Goal: Task Accomplishment & Management: Complete application form

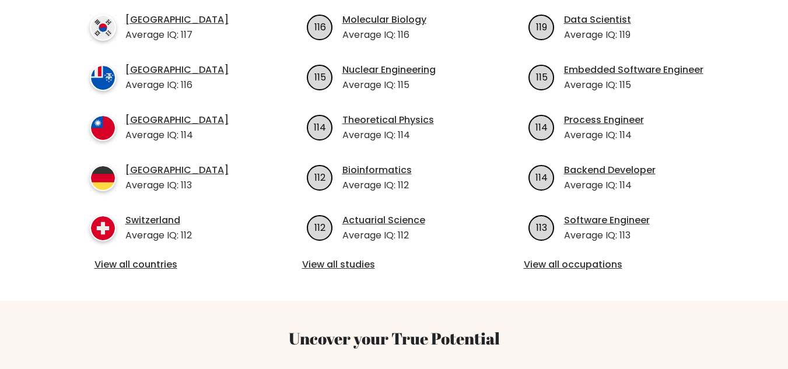
scroll to position [477, 0]
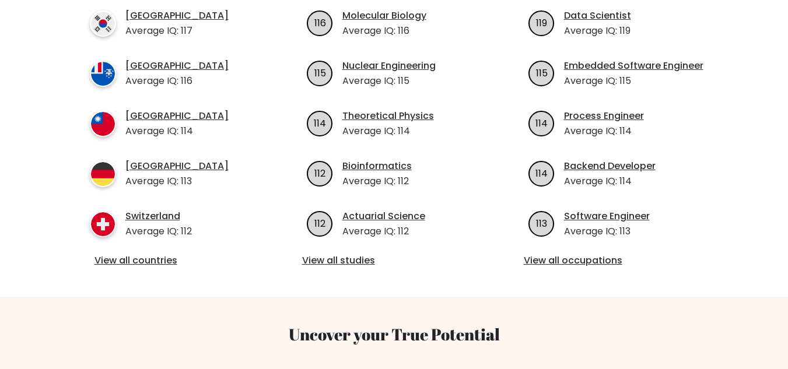
click at [146, 238] on div "Average IQ per country South Korea Average IQ: 117 French Southern Territories …" at bounding box center [173, 122] width 222 height 293
click at [147, 254] on link "View all countries" at bounding box center [173, 261] width 156 height 14
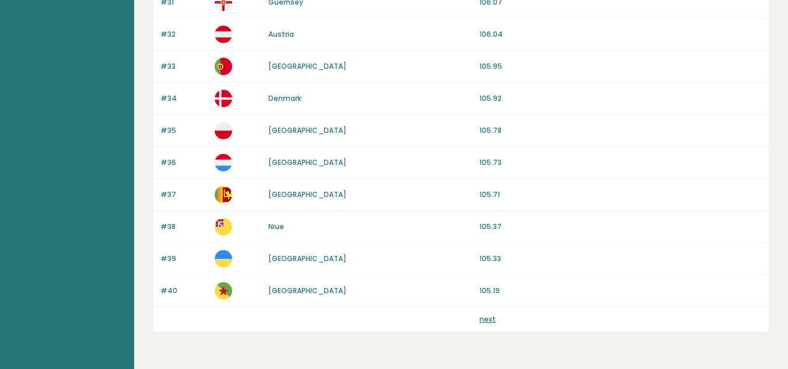
scroll to position [1146, 0]
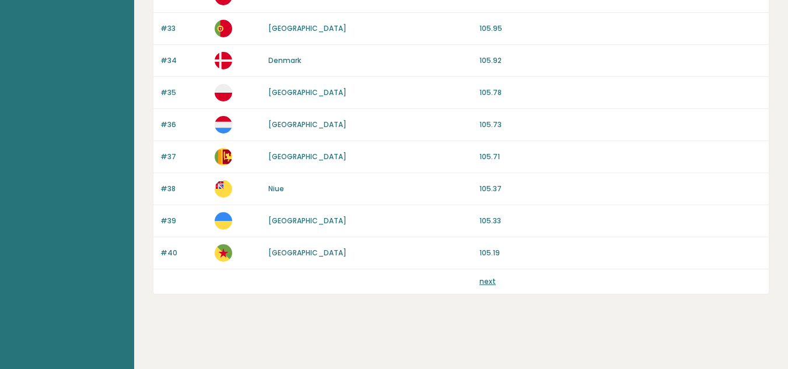
click at [489, 282] on link "next" at bounding box center [488, 282] width 16 height 10
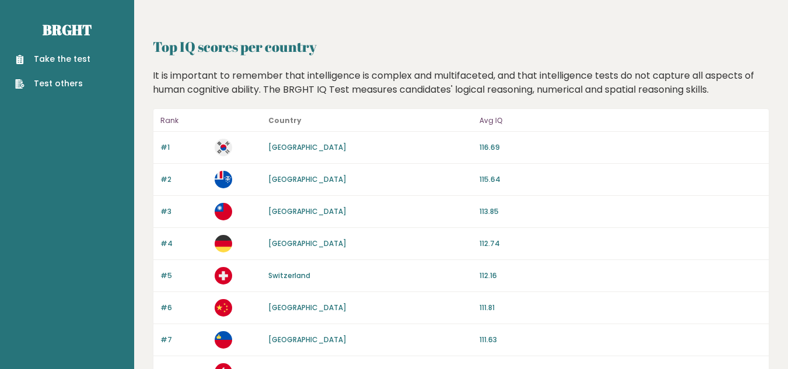
click at [75, 58] on link "Take the test" at bounding box center [52, 59] width 75 height 12
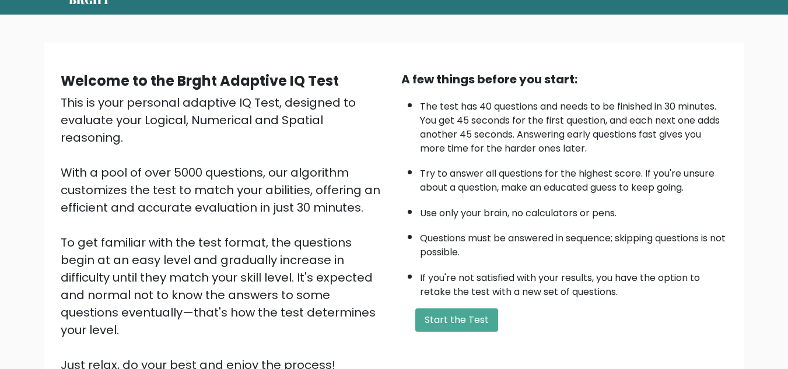
scroll to position [85, 0]
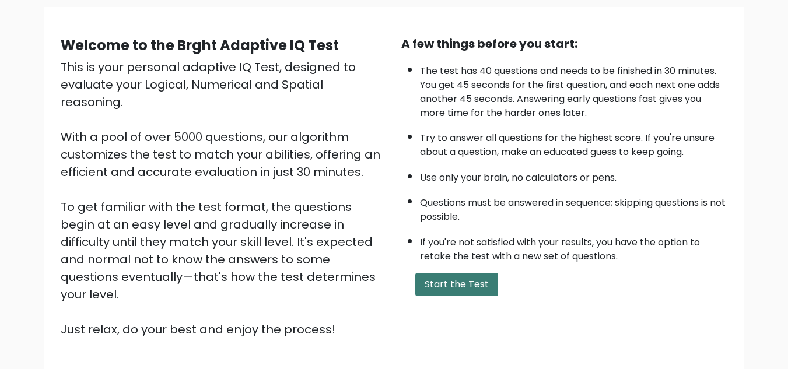
click at [493, 289] on button "Start the Test" at bounding box center [456, 284] width 83 height 23
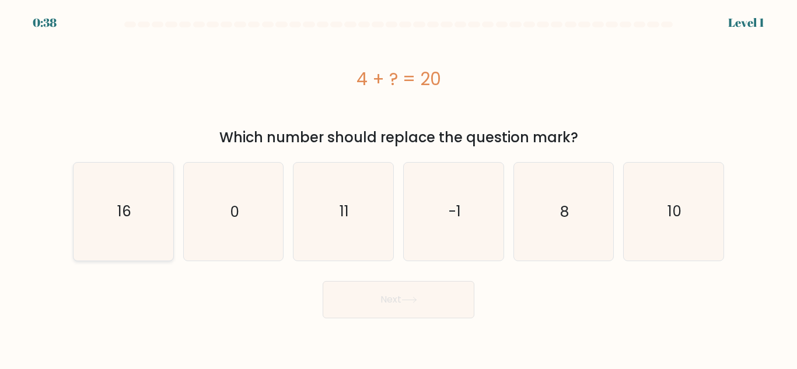
click at [155, 250] on icon "16" at bounding box center [123, 211] width 97 height 97
click at [399, 188] on input "a. 16" at bounding box center [399, 186] width 1 height 3
radio input "true"
click at [364, 294] on button "Next" at bounding box center [399, 299] width 152 height 37
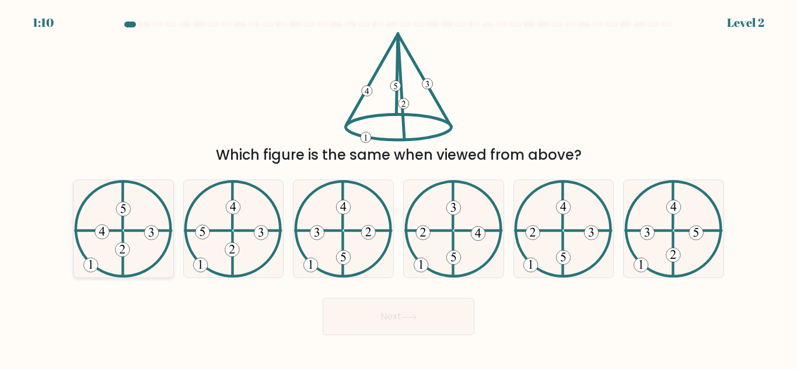
click at [125, 226] on icon at bounding box center [123, 228] width 99 height 97
click at [399, 188] on input "a." at bounding box center [399, 186] width 1 height 3
radio input "true"
click at [411, 313] on button "Next" at bounding box center [399, 316] width 152 height 37
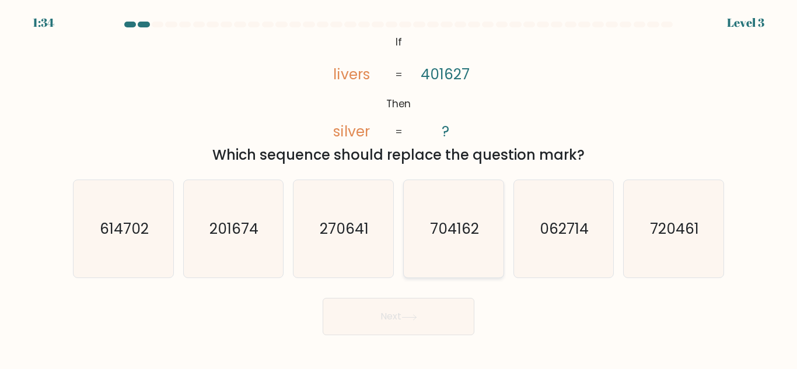
click at [481, 220] on icon "704162" at bounding box center [453, 228] width 97 height 97
click at [399, 188] on input "d. 704162" at bounding box center [399, 186] width 1 height 3
radio input "true"
click at [426, 312] on button "Next" at bounding box center [399, 316] width 152 height 37
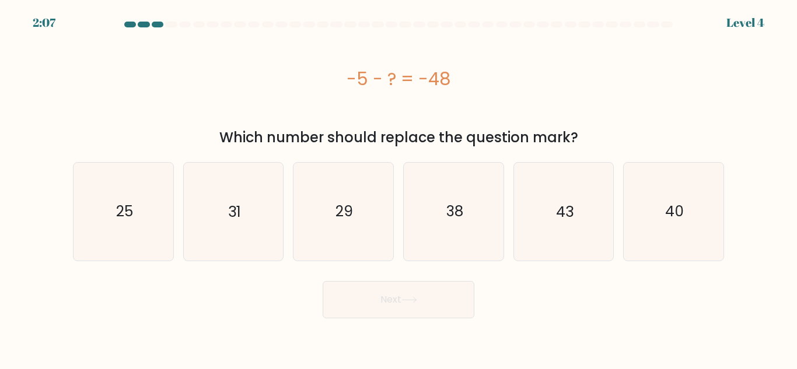
click at [573, 270] on form "a." at bounding box center [398, 170] width 797 height 297
click at [573, 255] on icon "43" at bounding box center [563, 211] width 97 height 97
click at [399, 188] on input "e. 43" at bounding box center [399, 186] width 1 height 3
radio input "true"
click at [459, 295] on button "Next" at bounding box center [399, 299] width 152 height 37
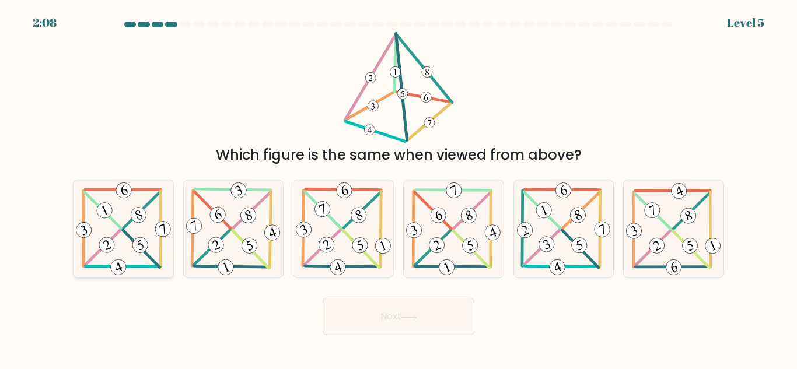
click at [114, 240] on icon at bounding box center [124, 228] width 100 height 97
click at [399, 188] on input "a." at bounding box center [399, 186] width 1 height 3
radio input "true"
click at [373, 322] on button "Next" at bounding box center [399, 316] width 152 height 37
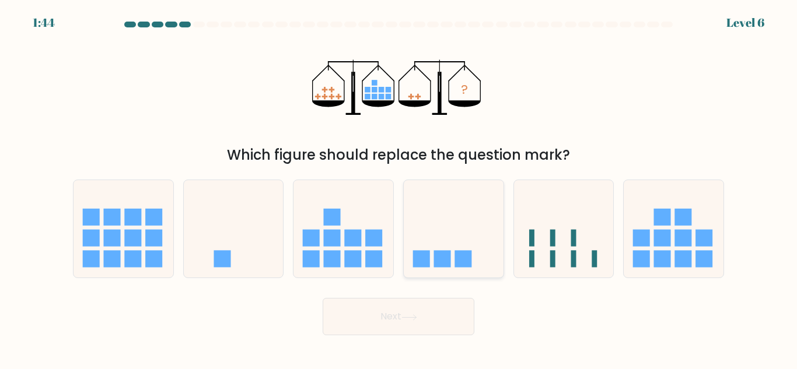
click at [443, 236] on icon at bounding box center [454, 229] width 100 height 82
click at [399, 188] on input "d." at bounding box center [399, 186] width 1 height 3
radio input "true"
click at [403, 313] on button "Next" at bounding box center [399, 316] width 152 height 37
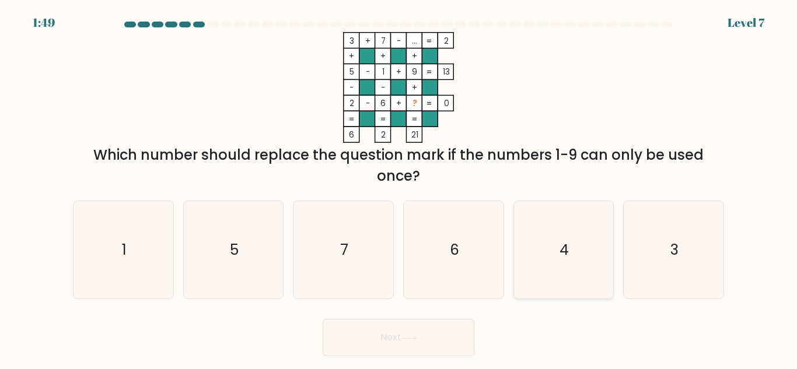
click at [528, 218] on icon "4" at bounding box center [563, 249] width 97 height 97
click at [399, 188] on input "e. 4" at bounding box center [399, 186] width 1 height 3
radio input "true"
click at [384, 330] on button "Next" at bounding box center [399, 337] width 152 height 37
click at [385, 338] on button "Next" at bounding box center [399, 337] width 152 height 37
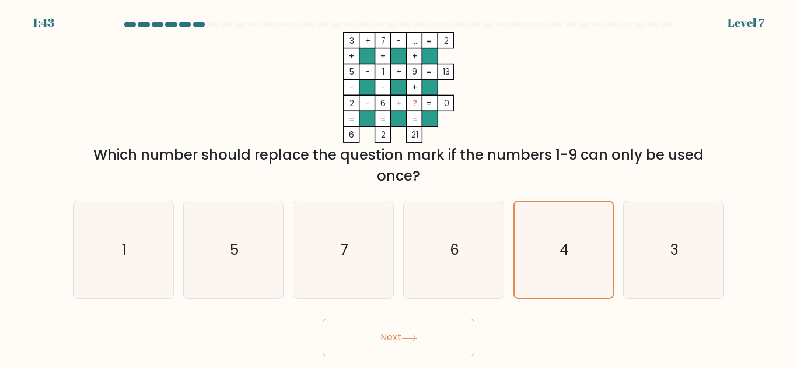
click at [385, 338] on button "Next" at bounding box center [399, 337] width 152 height 37
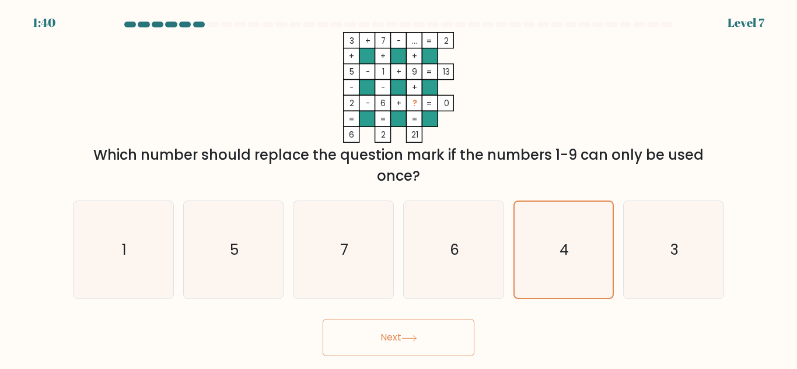
click at [385, 338] on button "Next" at bounding box center [399, 337] width 152 height 37
click at [323, 319] on button "Next" at bounding box center [399, 337] width 152 height 37
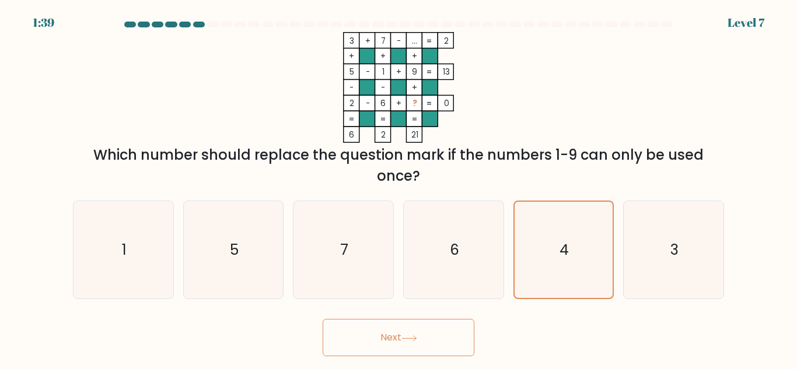
click at [323, 319] on button "Next" at bounding box center [399, 337] width 152 height 37
click at [382, 338] on button "Next" at bounding box center [399, 337] width 152 height 37
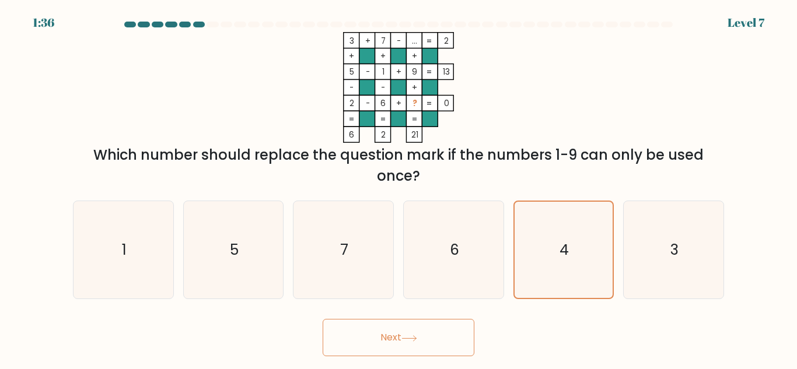
click at [382, 338] on button "Next" at bounding box center [399, 337] width 152 height 37
click at [483, 339] on div "Next" at bounding box center [398, 334] width 665 height 43
click at [506, 335] on div "Next" at bounding box center [398, 334] width 665 height 43
click at [557, 275] on icon "4" at bounding box center [563, 250] width 96 height 96
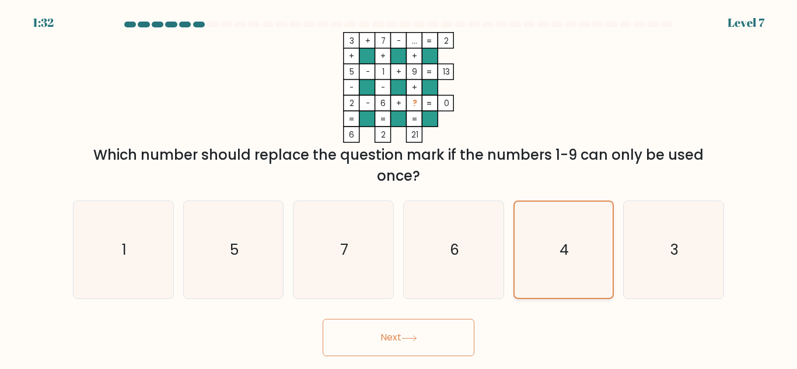
click at [399, 188] on input "e. 4" at bounding box center [399, 186] width 1 height 3
click at [557, 275] on icon "4" at bounding box center [563, 250] width 96 height 96
click at [399, 188] on input "e. 4" at bounding box center [399, 186] width 1 height 3
click at [557, 275] on icon "4" at bounding box center [563, 250] width 96 height 96
click at [399, 188] on input "e. 4" at bounding box center [399, 186] width 1 height 3
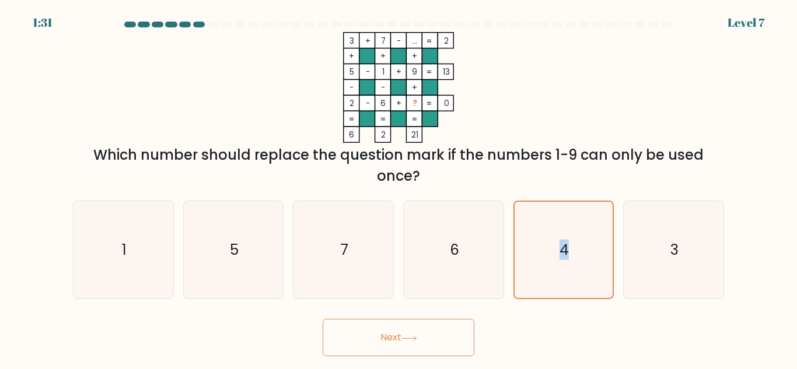
click at [400, 351] on button "Next" at bounding box center [399, 337] width 152 height 37
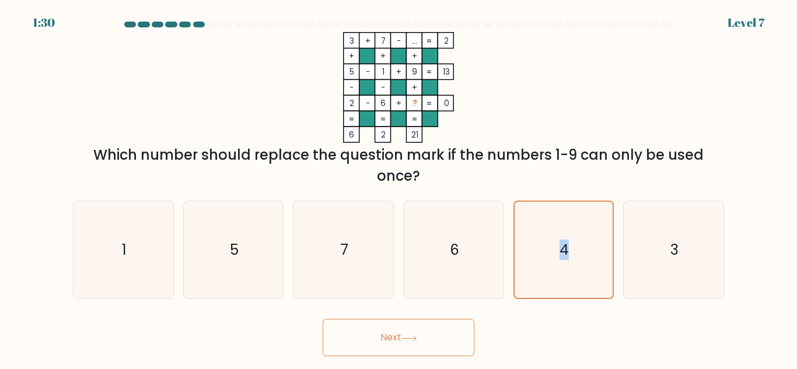
click at [400, 351] on button "Next" at bounding box center [399, 337] width 152 height 37
click at [424, 343] on button "Next" at bounding box center [399, 337] width 152 height 37
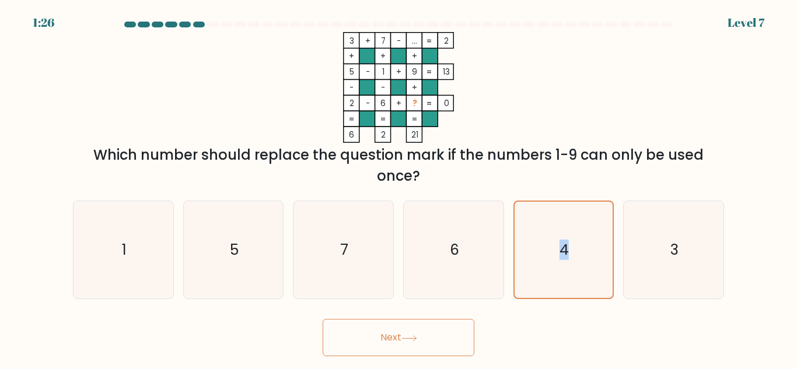
click at [424, 343] on button "Next" at bounding box center [399, 337] width 152 height 37
click at [433, 340] on button "Next" at bounding box center [399, 337] width 152 height 37
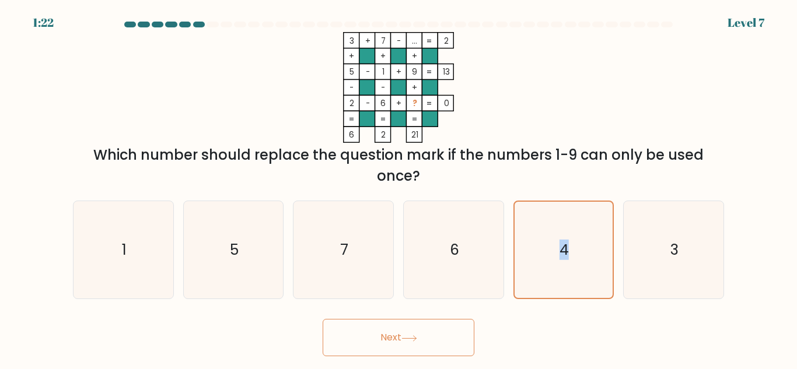
click at [433, 340] on button "Next" at bounding box center [399, 337] width 152 height 37
click at [428, 336] on button "Next" at bounding box center [399, 337] width 152 height 37
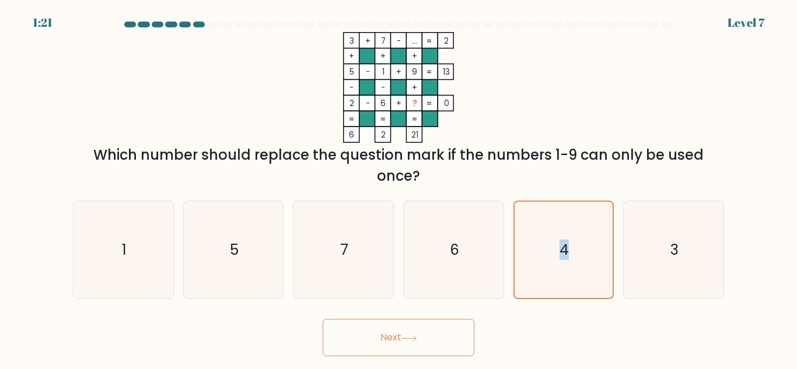
click at [428, 336] on button "Next" at bounding box center [399, 337] width 152 height 37
drag, startPoint x: 375, startPoint y: 89, endPoint x: 137, endPoint y: 12, distance: 250.0
click at [137, 12] on body "1:18 Level 7" at bounding box center [398, 184] width 797 height 369
click at [436, 327] on button "Next" at bounding box center [399, 337] width 152 height 37
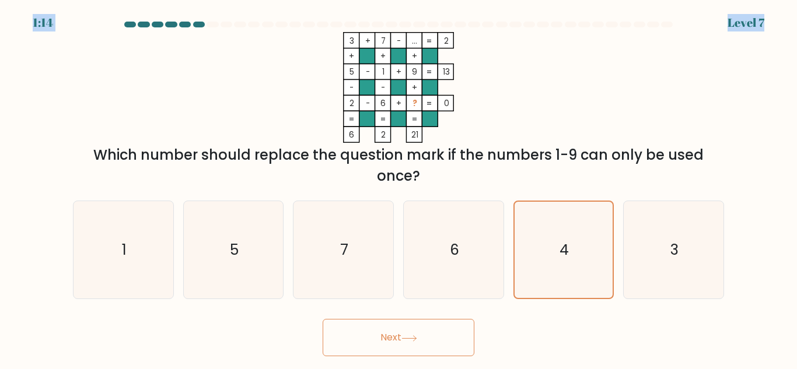
click at [436, 327] on button "Next" at bounding box center [399, 337] width 152 height 37
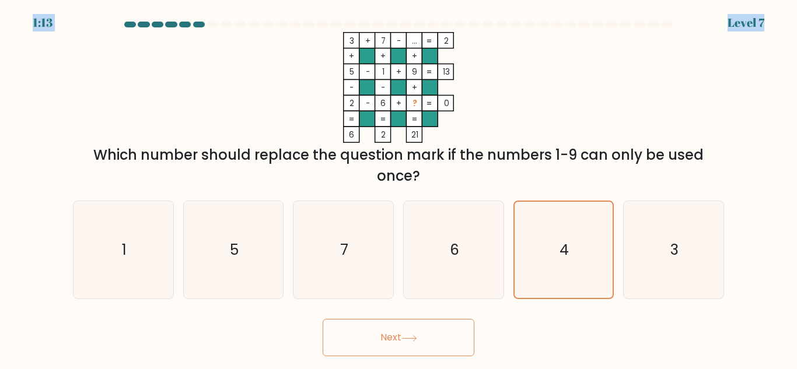
click at [430, 325] on button "Next" at bounding box center [399, 337] width 152 height 37
click at [455, 78] on icon "3 + 7 - ... 2 + + + 5 - 1 + 9 13 - - + 2 - 6 + ? = 0 = = = = 6 2 21 =" at bounding box center [398, 87] width 350 height 111
drag, startPoint x: 435, startPoint y: 359, endPoint x: 437, endPoint y: 348, distance: 11.2
click at [437, 348] on body "1:11 Level 7" at bounding box center [398, 184] width 797 height 369
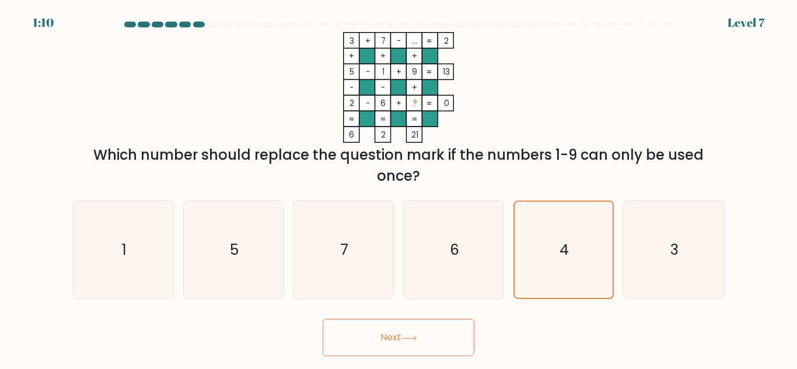
click at [437, 348] on button "Next" at bounding box center [399, 337] width 152 height 37
click at [636, 235] on icon "3" at bounding box center [673, 249] width 97 height 97
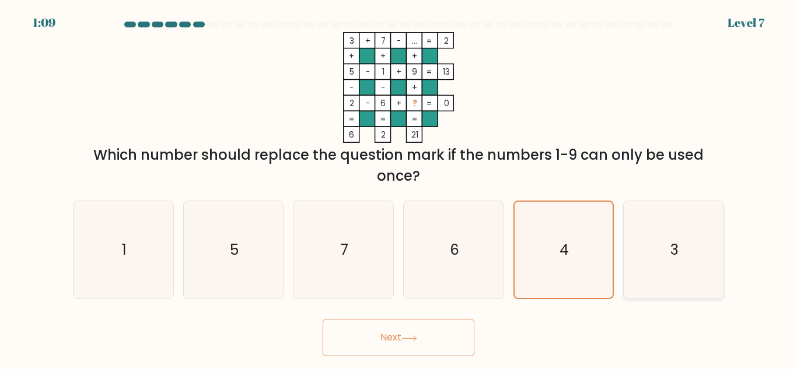
click at [399, 188] on input "f. 3" at bounding box center [399, 186] width 1 height 3
radio input "true"
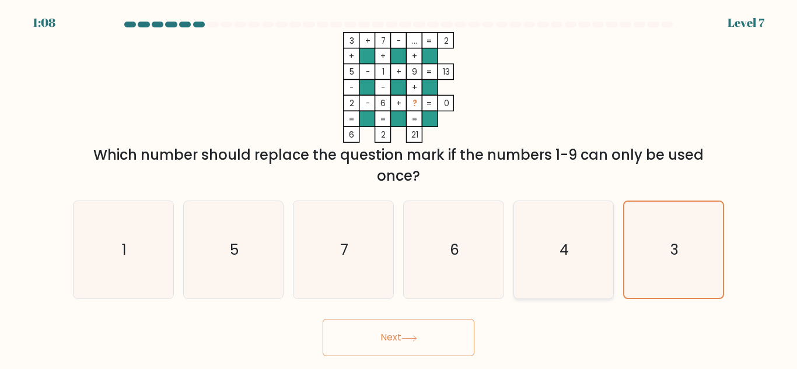
click at [582, 249] on icon "4" at bounding box center [563, 249] width 97 height 97
click at [399, 188] on input "e. 4" at bounding box center [399, 186] width 1 height 3
radio input "true"
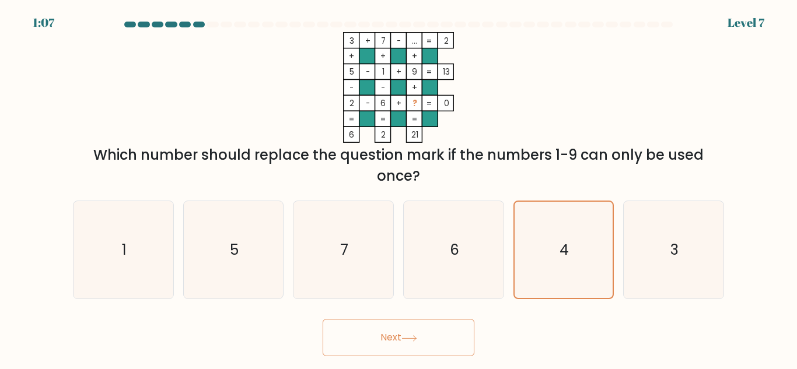
click at [474, 333] on button "Next" at bounding box center [399, 337] width 152 height 37
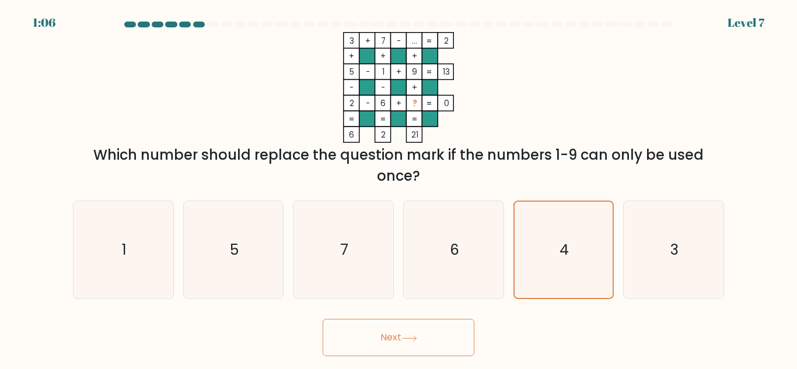
click at [474, 333] on button "Next" at bounding box center [399, 337] width 152 height 37
click at [469, 336] on button "Next" at bounding box center [399, 337] width 152 height 37
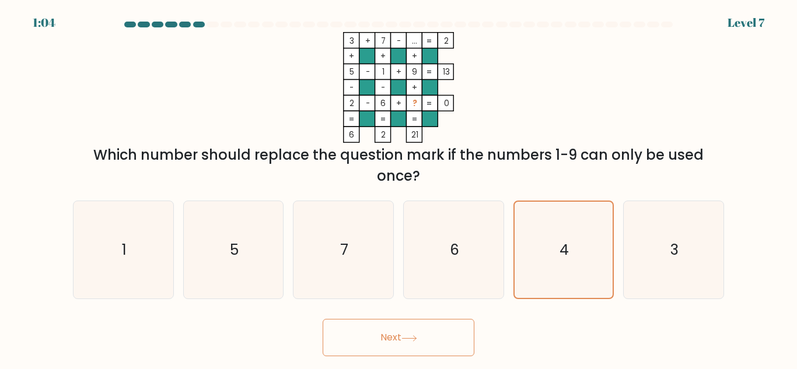
click at [323, 319] on button "Next" at bounding box center [399, 337] width 152 height 37
